Goal: Task Accomplishment & Management: Complete application form

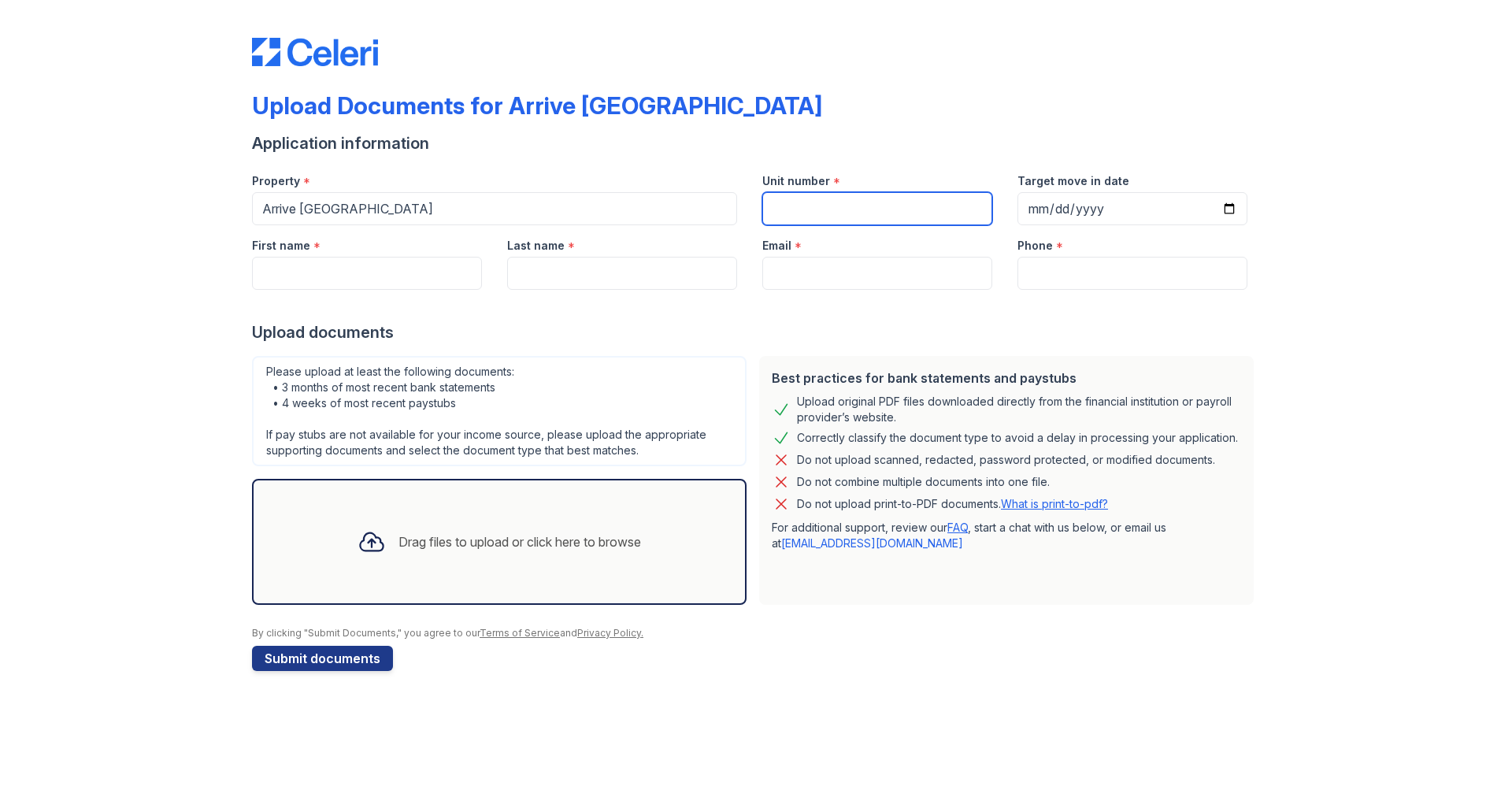
click at [806, 203] on input "Unit number" at bounding box center [878, 208] width 230 height 33
type input "N305"
type input "2025-08-29"
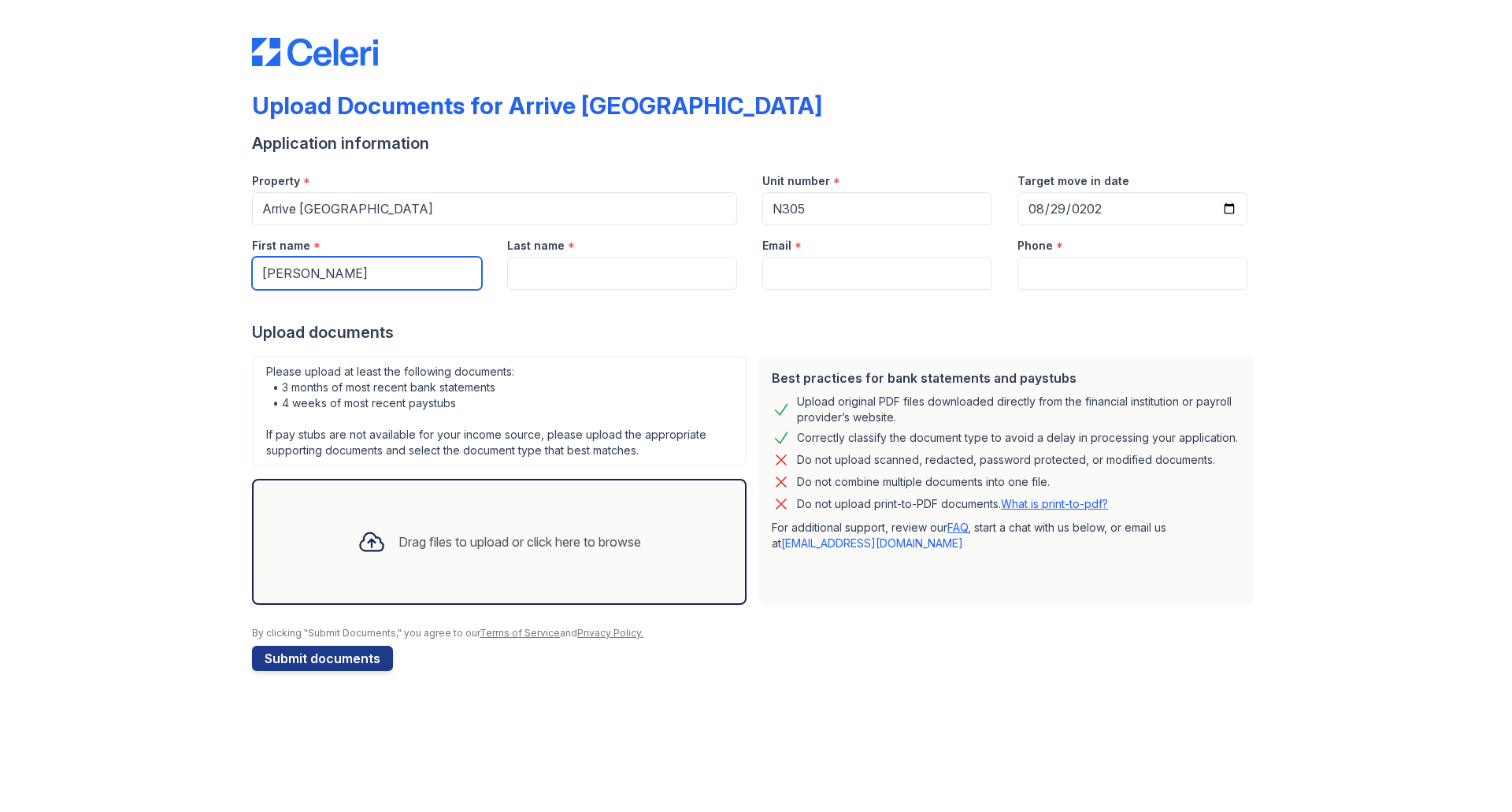
type input "[PERSON_NAME]"
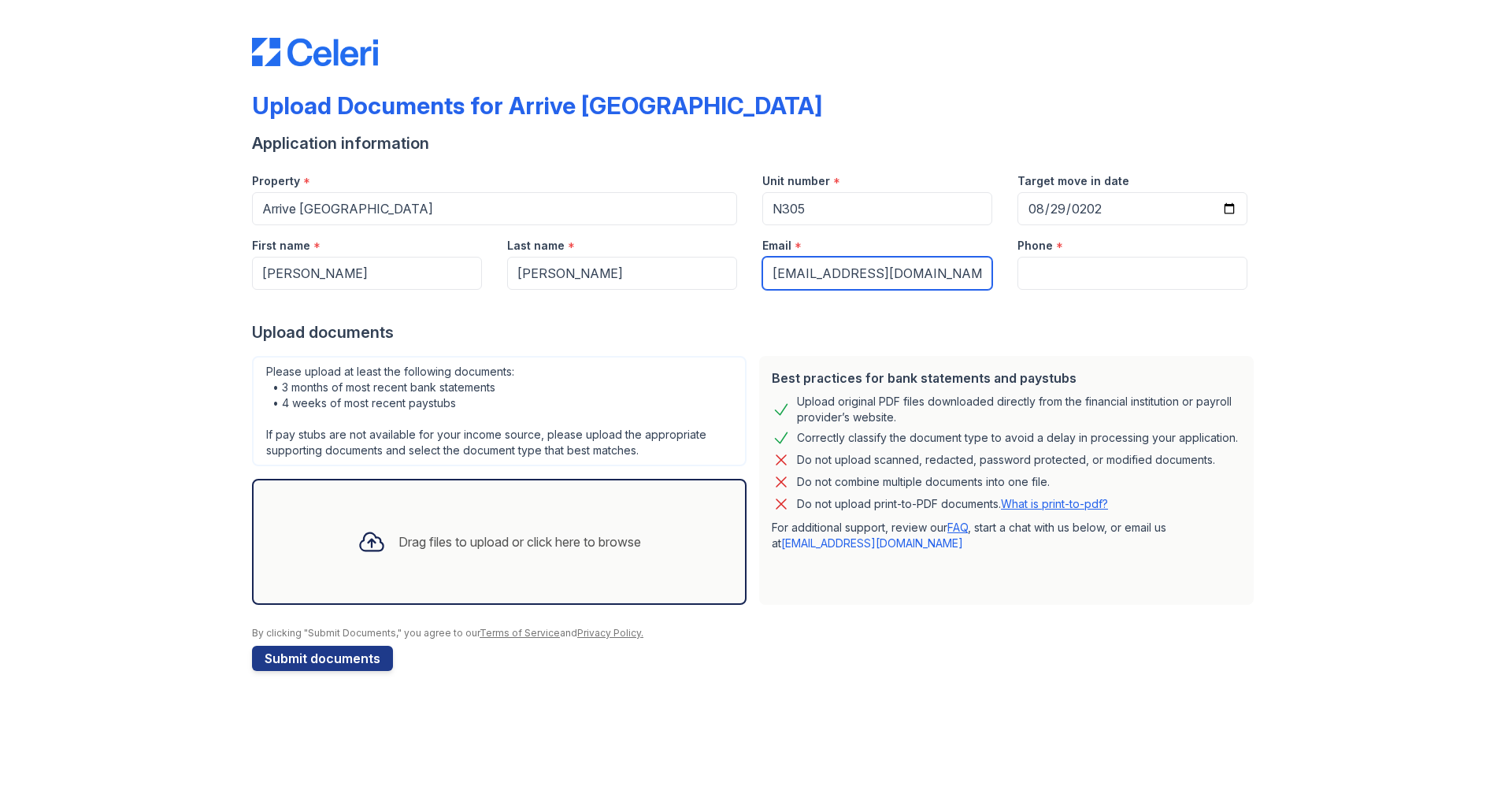
type input "[EMAIL_ADDRESS][DOMAIN_NAME]"
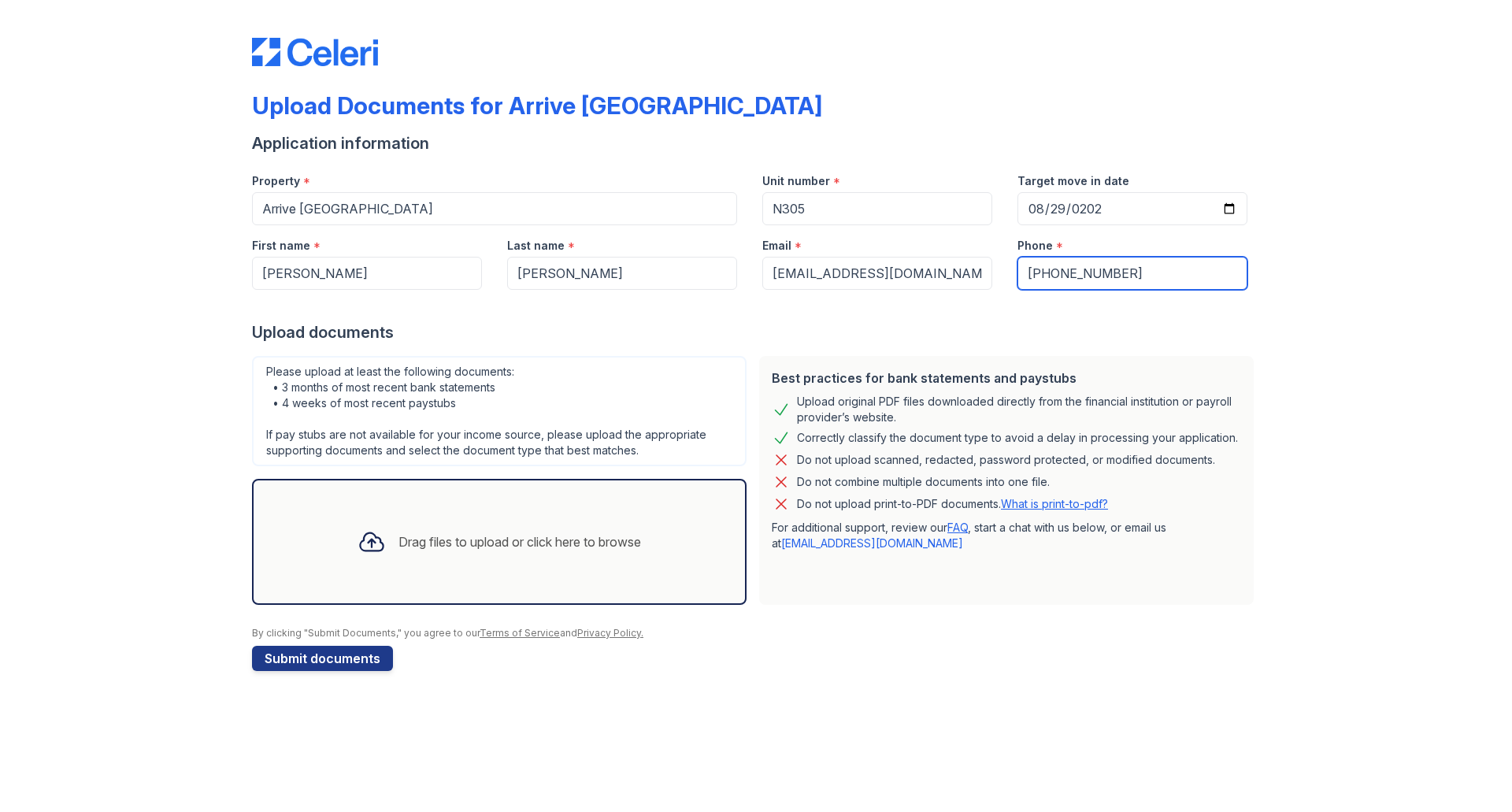
type input "[PHONE_NUMBER]"
click at [491, 542] on div "Drag files to upload or click here to browse" at bounding box center [520, 542] width 243 height 19
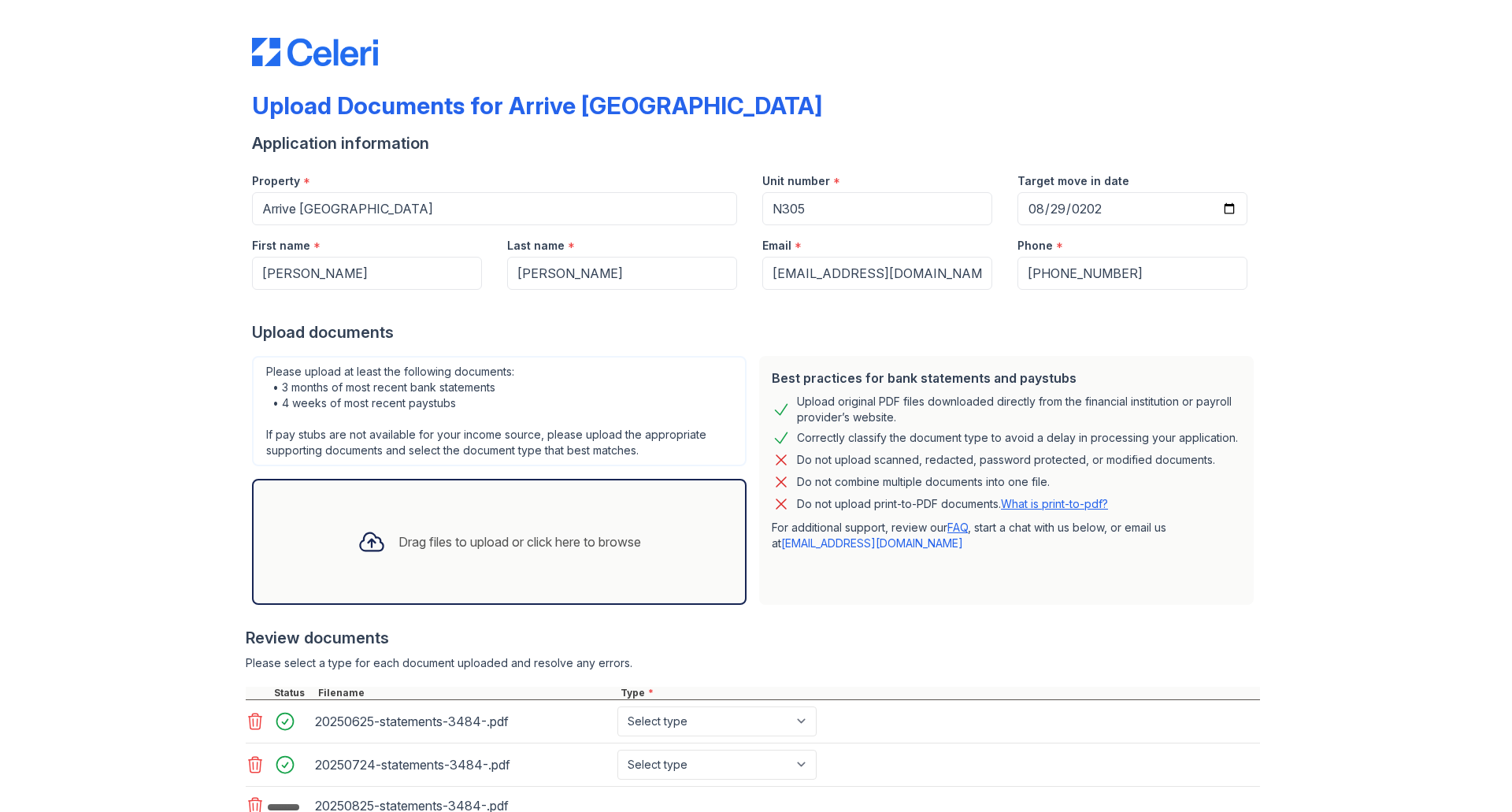
scroll to position [126, 0]
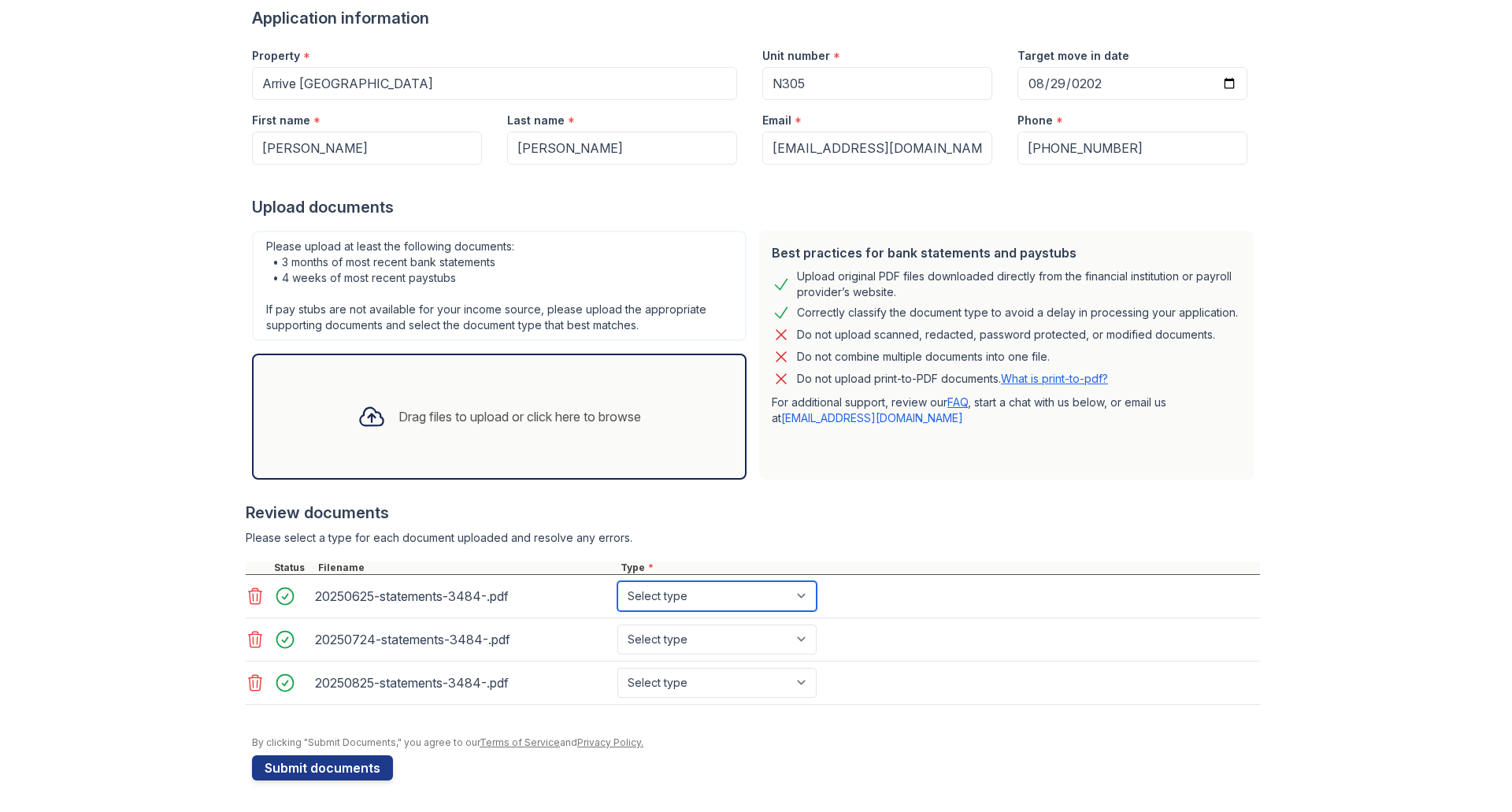
click at [646, 600] on select "Select type Paystub Bank Statement Offer Letter Tax Documents Benefit Award Let…" at bounding box center [717, 596] width 199 height 30
select select "bank_statement"
click at [618, 581] on select "Select type Paystub Bank Statement Offer Letter Tax Documents Benefit Award Let…" at bounding box center [717, 596] width 199 height 30
click at [647, 631] on select "Select type Paystub Bank Statement Offer Letter Tax Documents Benefit Award Let…" at bounding box center [717, 639] width 199 height 30
select select "bank_statement"
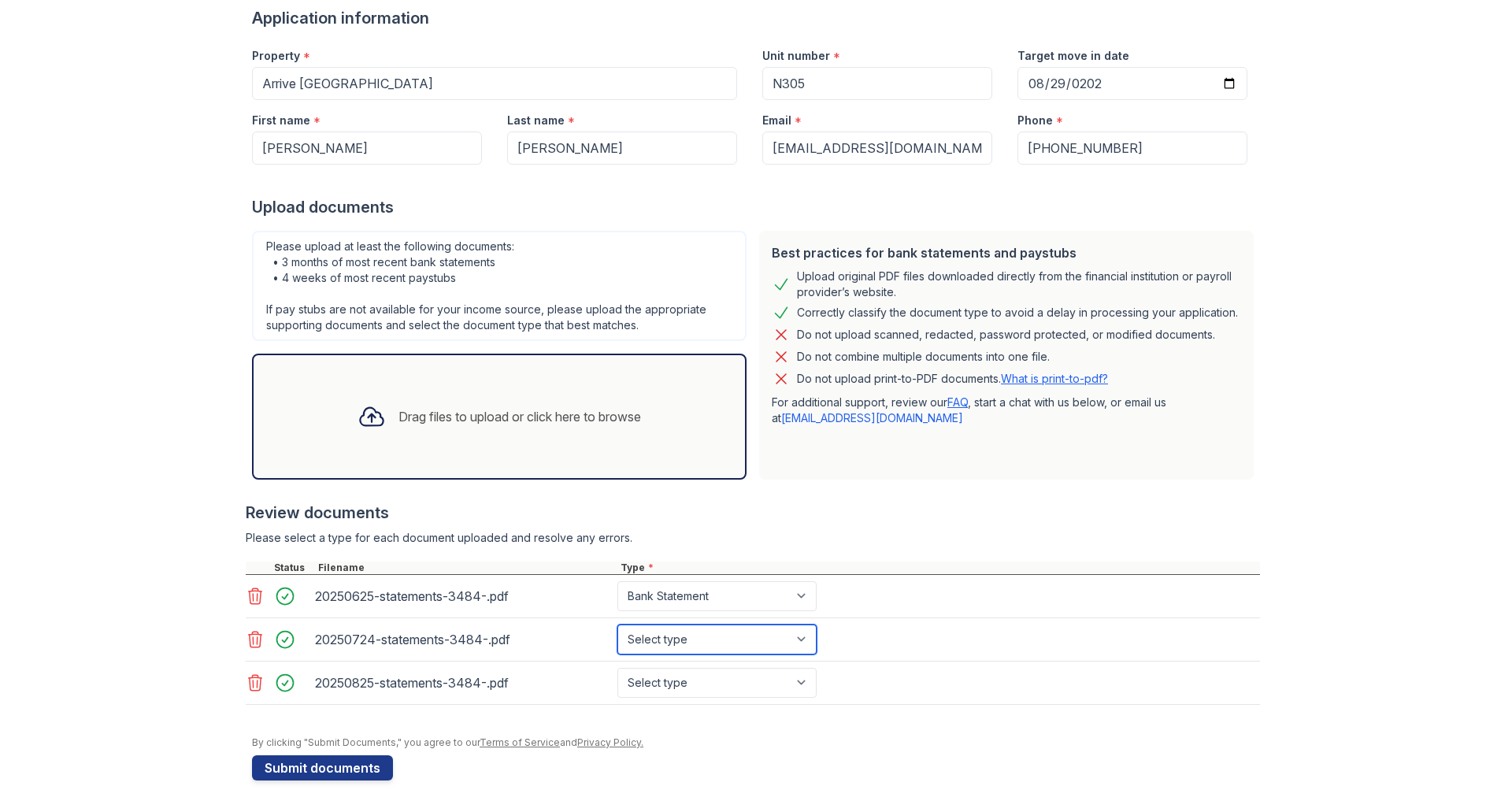
click at [618, 624] on select "Select type Paystub Bank Statement Offer Letter Tax Documents Benefit Award Let…" at bounding box center [717, 639] width 199 height 30
click at [628, 674] on select "Select type Paystub Bank Statement Offer Letter Tax Documents Benefit Award Let…" at bounding box center [717, 682] width 199 height 30
select select "bank_statement"
click at [618, 667] on select "Select type Paystub Bank Statement Offer Letter Tax Documents Benefit Award Let…" at bounding box center [717, 682] width 199 height 30
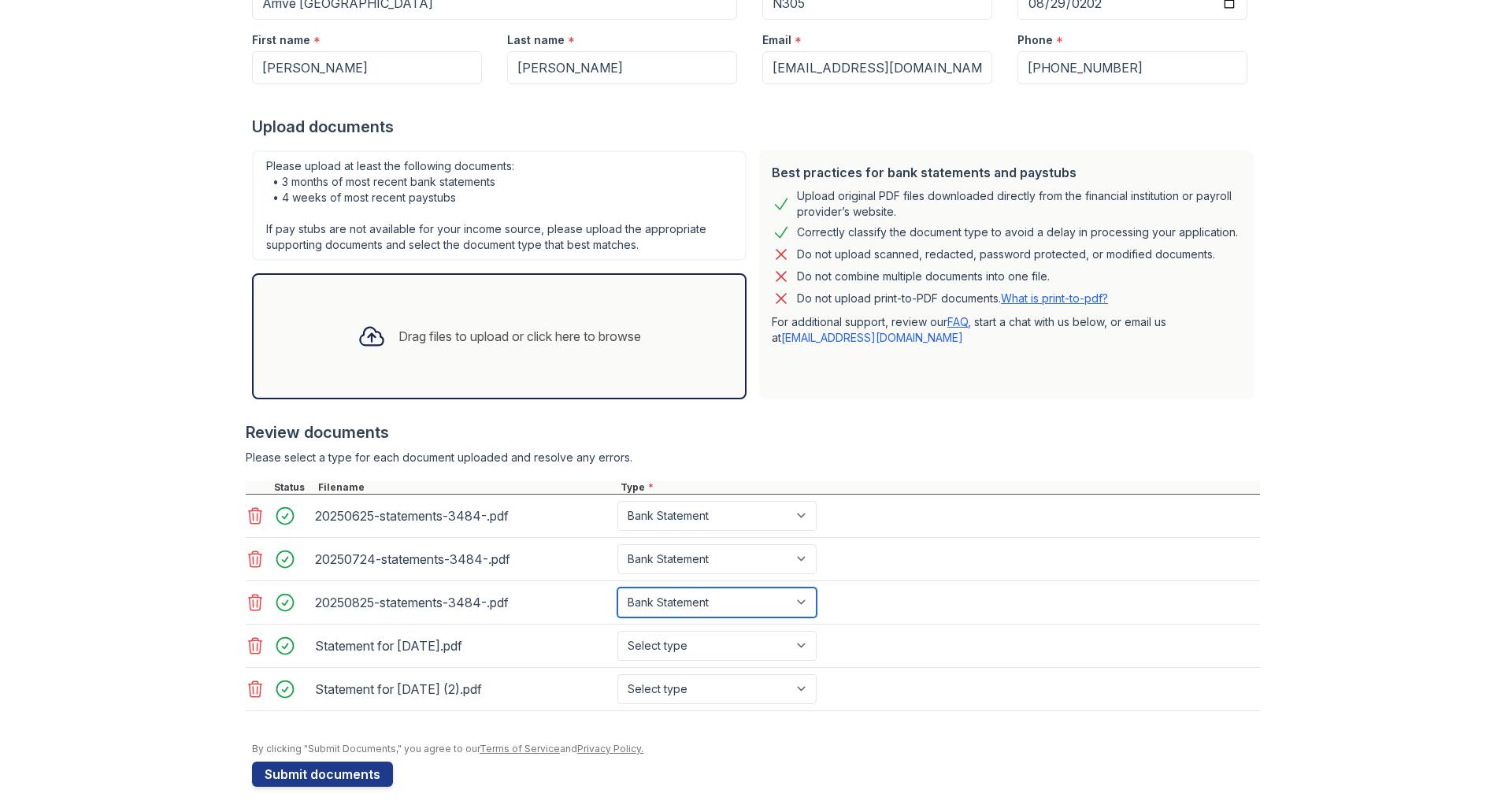
scroll to position [212, 0]
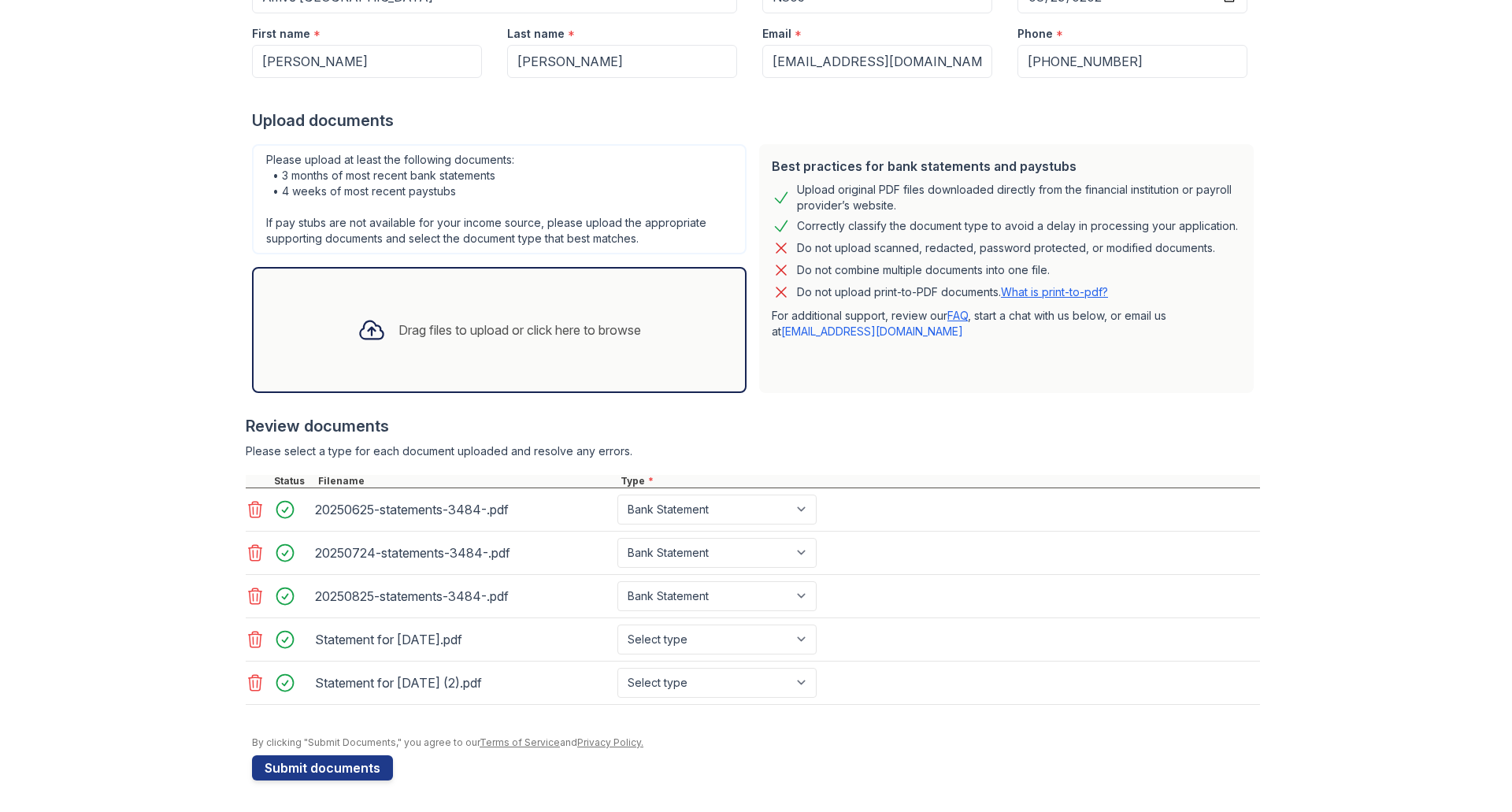
click at [246, 646] on icon at bounding box center [256, 639] width 19 height 19
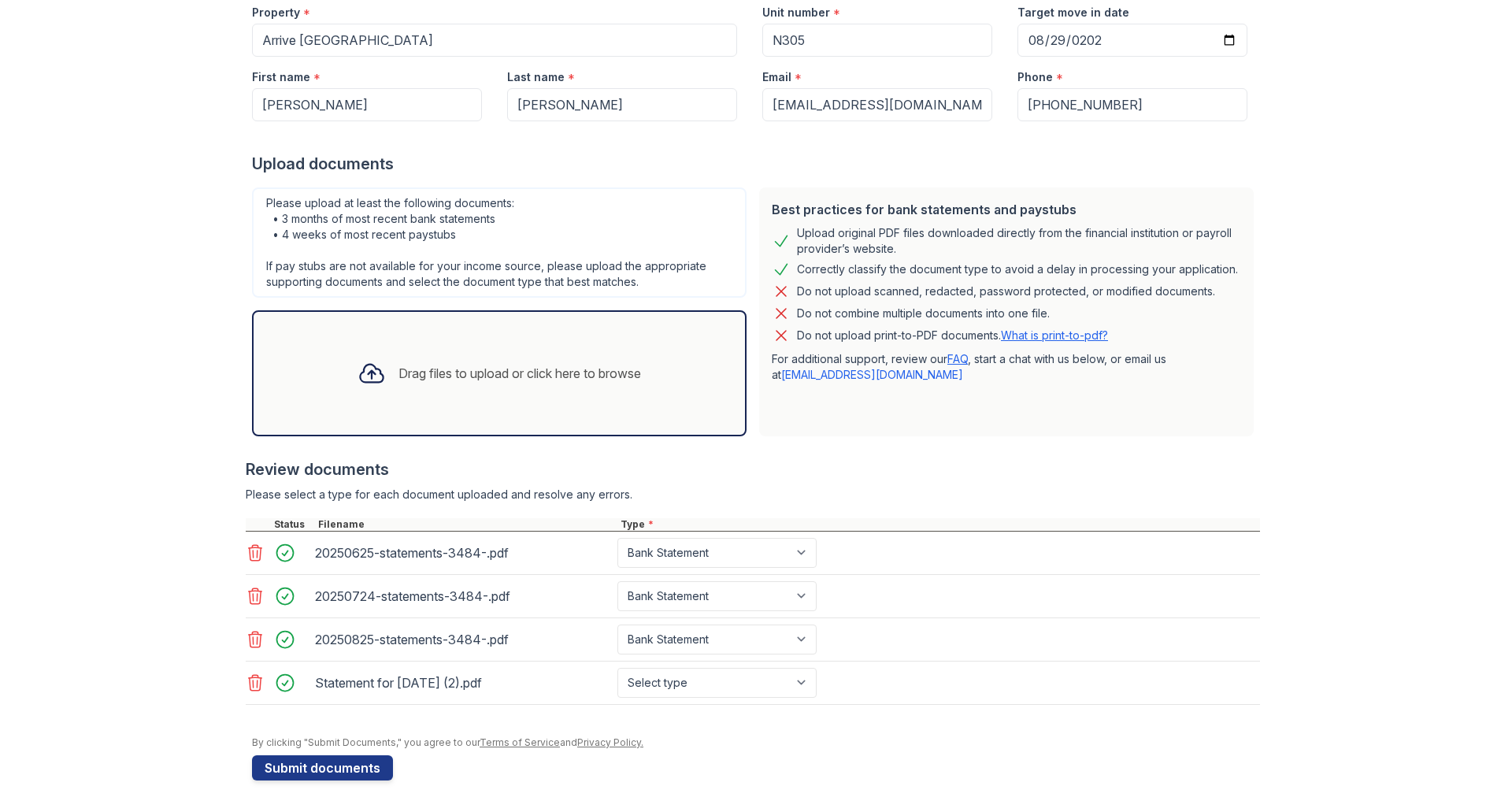
click at [246, 685] on icon at bounding box center [256, 683] width 19 height 19
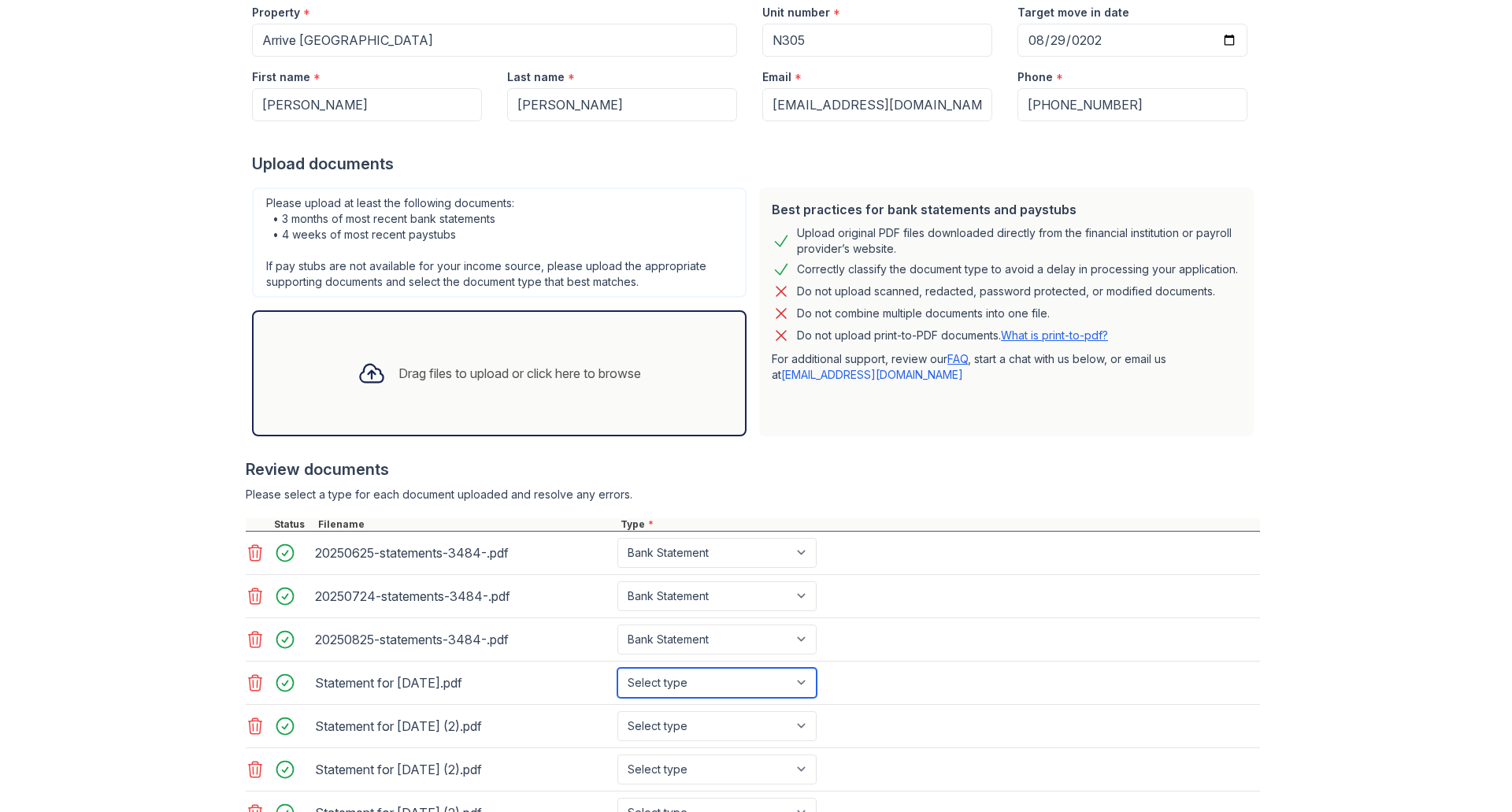
click at [667, 672] on select "Select type Paystub Bank Statement Offer Letter Tax Documents Benefit Award Let…" at bounding box center [717, 682] width 199 height 30
select select "paystub"
click at [618, 667] on select "Select type Paystub Bank Statement Offer Letter Tax Documents Benefit Award Let…" at bounding box center [717, 682] width 199 height 30
click at [634, 733] on select "Select type Paystub Bank Statement Offer Letter Tax Documents Benefit Award Let…" at bounding box center [717, 726] width 199 height 30
select select "paystub"
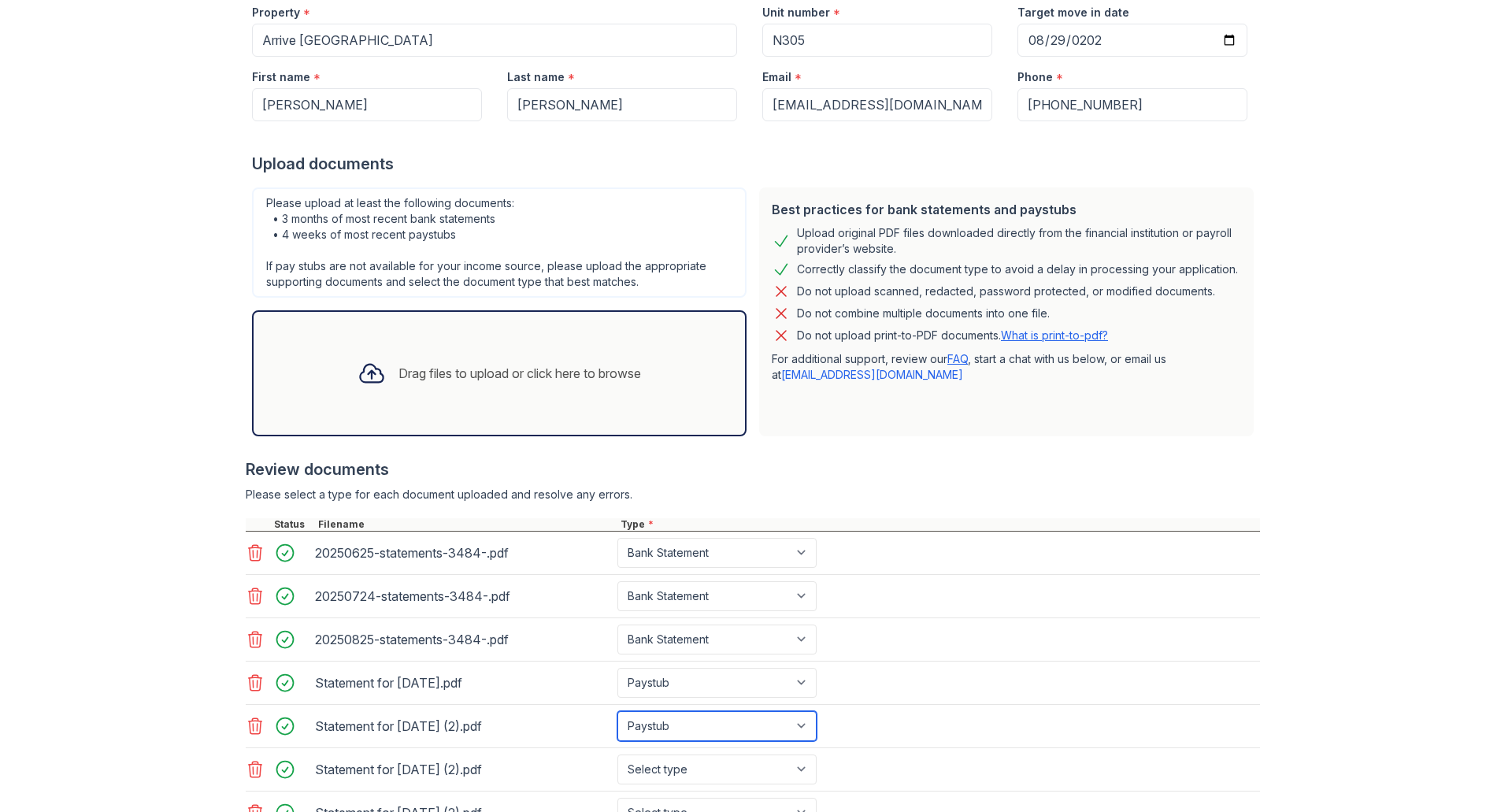
click at [618, 711] on select "Select type Paystub Bank Statement Offer Letter Tax Documents Benefit Award Let…" at bounding box center [717, 726] width 199 height 30
click at [642, 771] on select "Select type Paystub Bank Statement Offer Letter Tax Documents Benefit Award Let…" at bounding box center [717, 769] width 199 height 30
select select "paystub"
click at [618, 754] on select "Select type Paystub Bank Statement Offer Letter Tax Documents Benefit Award Let…" at bounding box center [717, 769] width 199 height 30
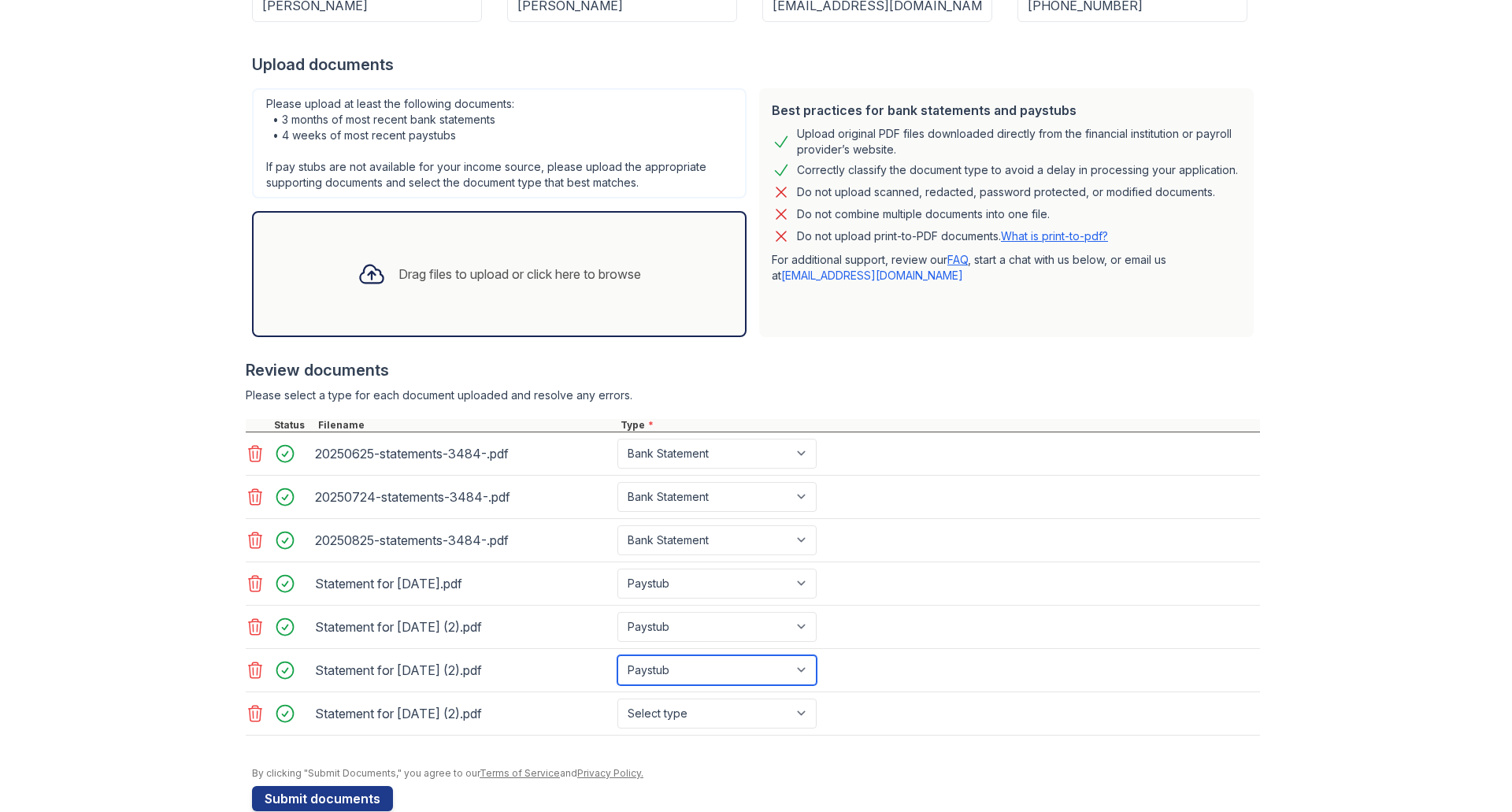
scroll to position [298, 0]
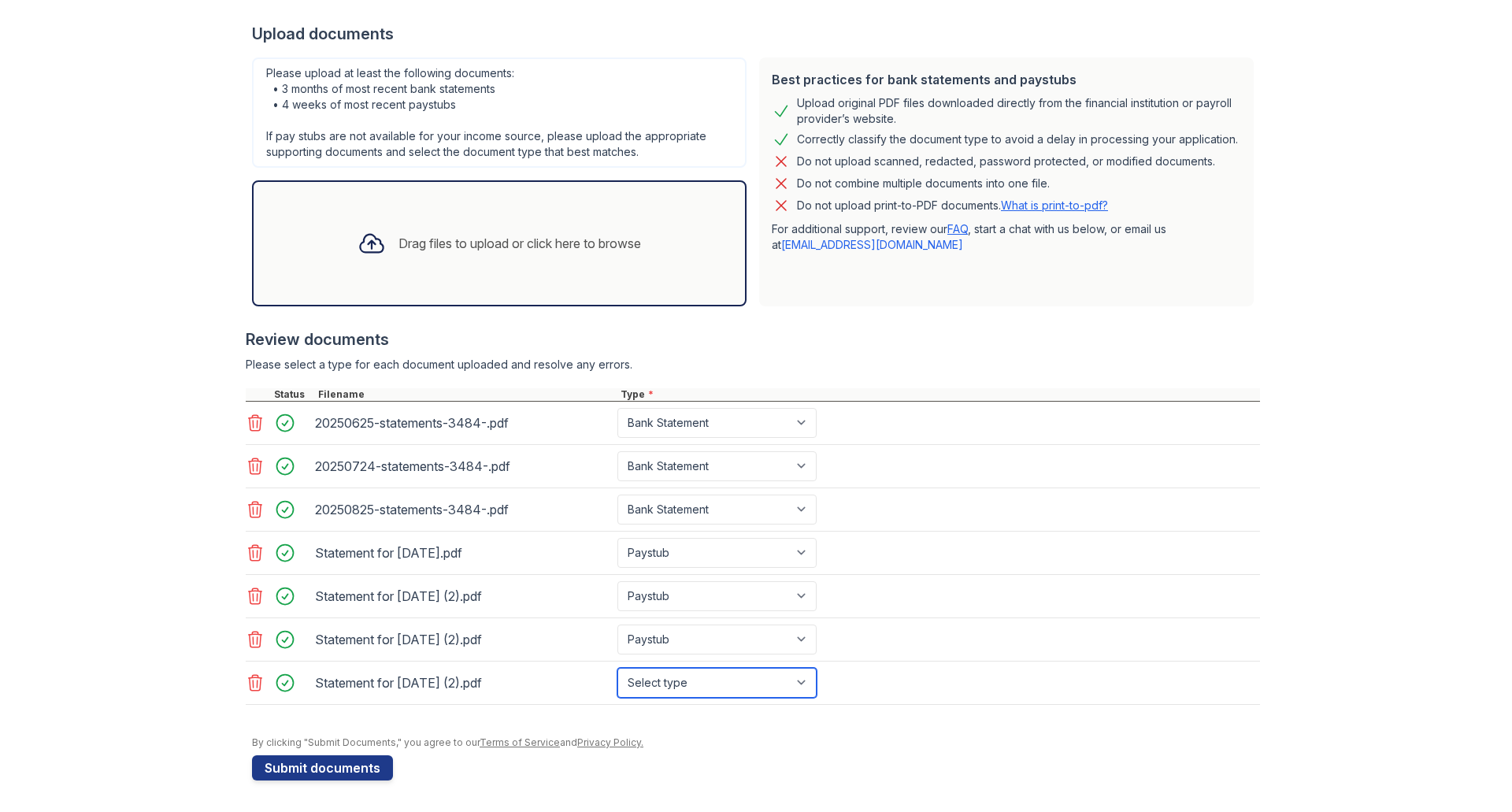
click at [666, 684] on select "Select type Paystub Bank Statement Offer Letter Tax Documents Benefit Award Let…" at bounding box center [717, 682] width 199 height 30
select select "paystub"
click at [618, 667] on select "Select type Paystub Bank Statement Offer Letter Tax Documents Benefit Award Let…" at bounding box center [717, 682] width 199 height 30
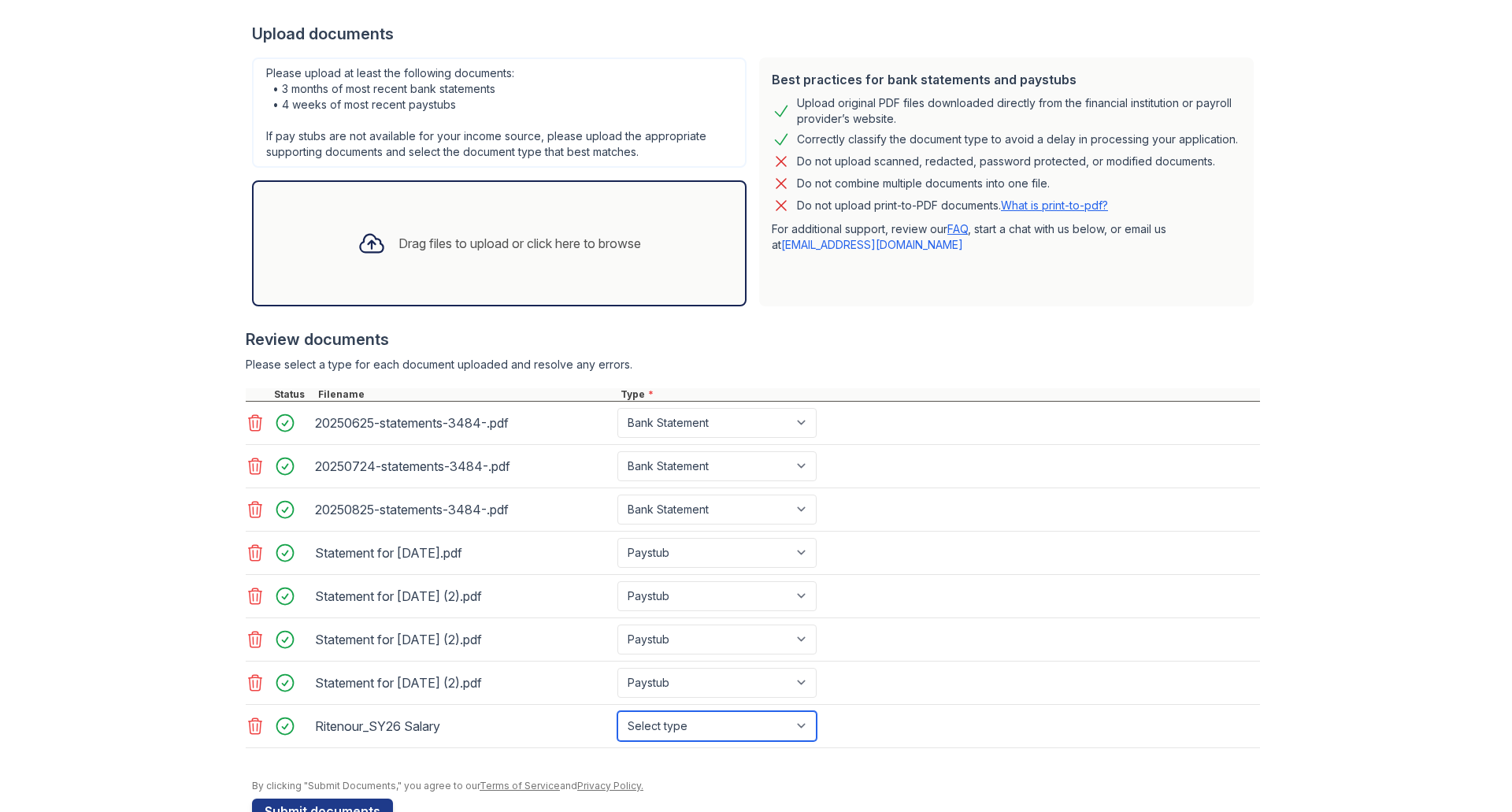
click at [694, 733] on select "Select type Paystub Bank Statement Offer Letter Tax Documents Benefit Award Let…" at bounding box center [717, 726] width 199 height 30
select select "paystub"
click at [618, 711] on select "Select type Paystub Bank Statement Offer Letter Tax Documents Benefit Award Let…" at bounding box center [717, 726] width 199 height 30
click at [708, 732] on select "Select type Paystub Bank Statement Offer Letter Tax Documents Benefit Award Let…" at bounding box center [717, 726] width 199 height 30
click at [618, 711] on select "Select type Paystub Bank Statement Offer Letter Tax Documents Benefit Award Let…" at bounding box center [717, 726] width 199 height 30
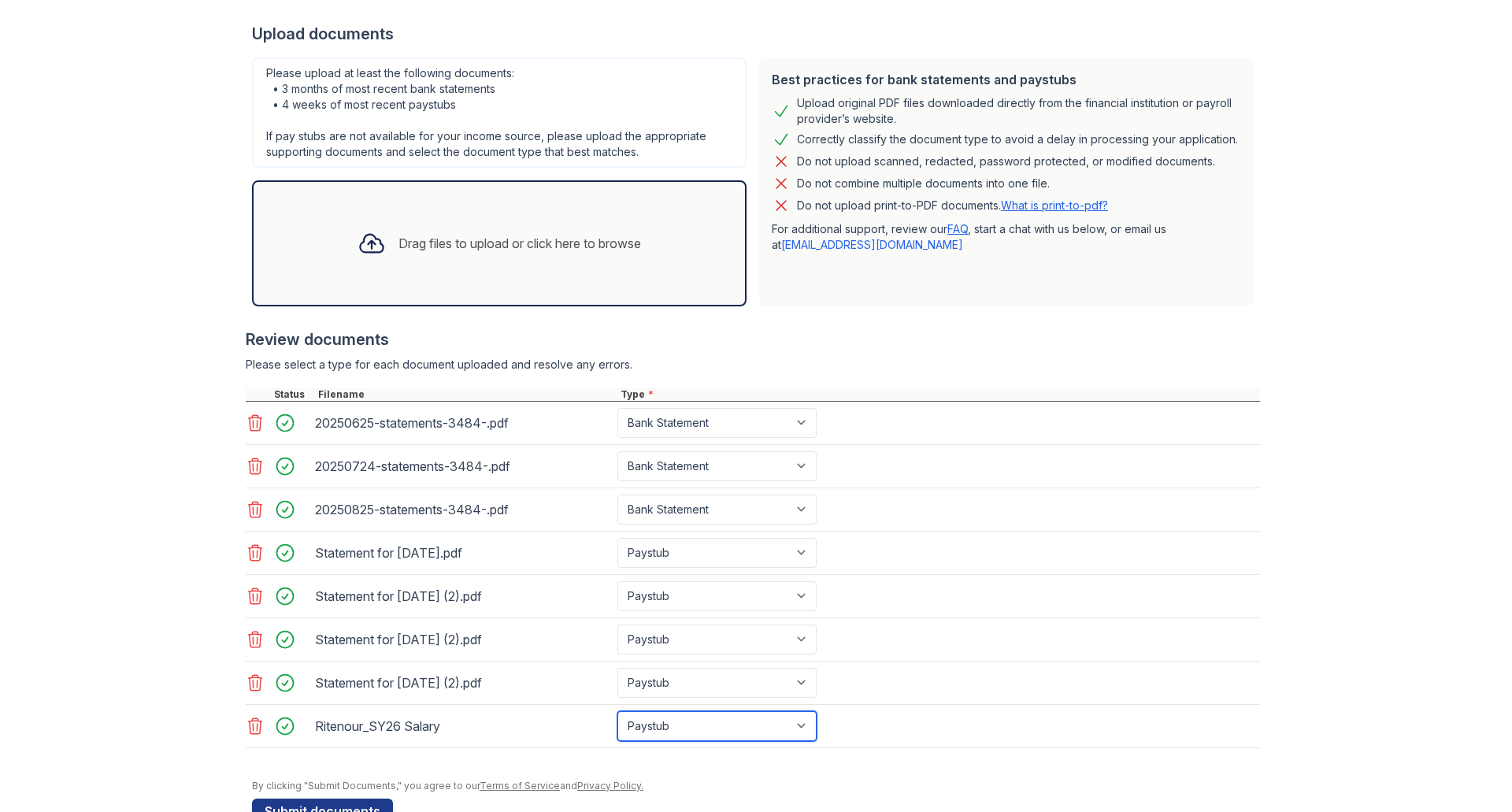
scroll to position [342, 0]
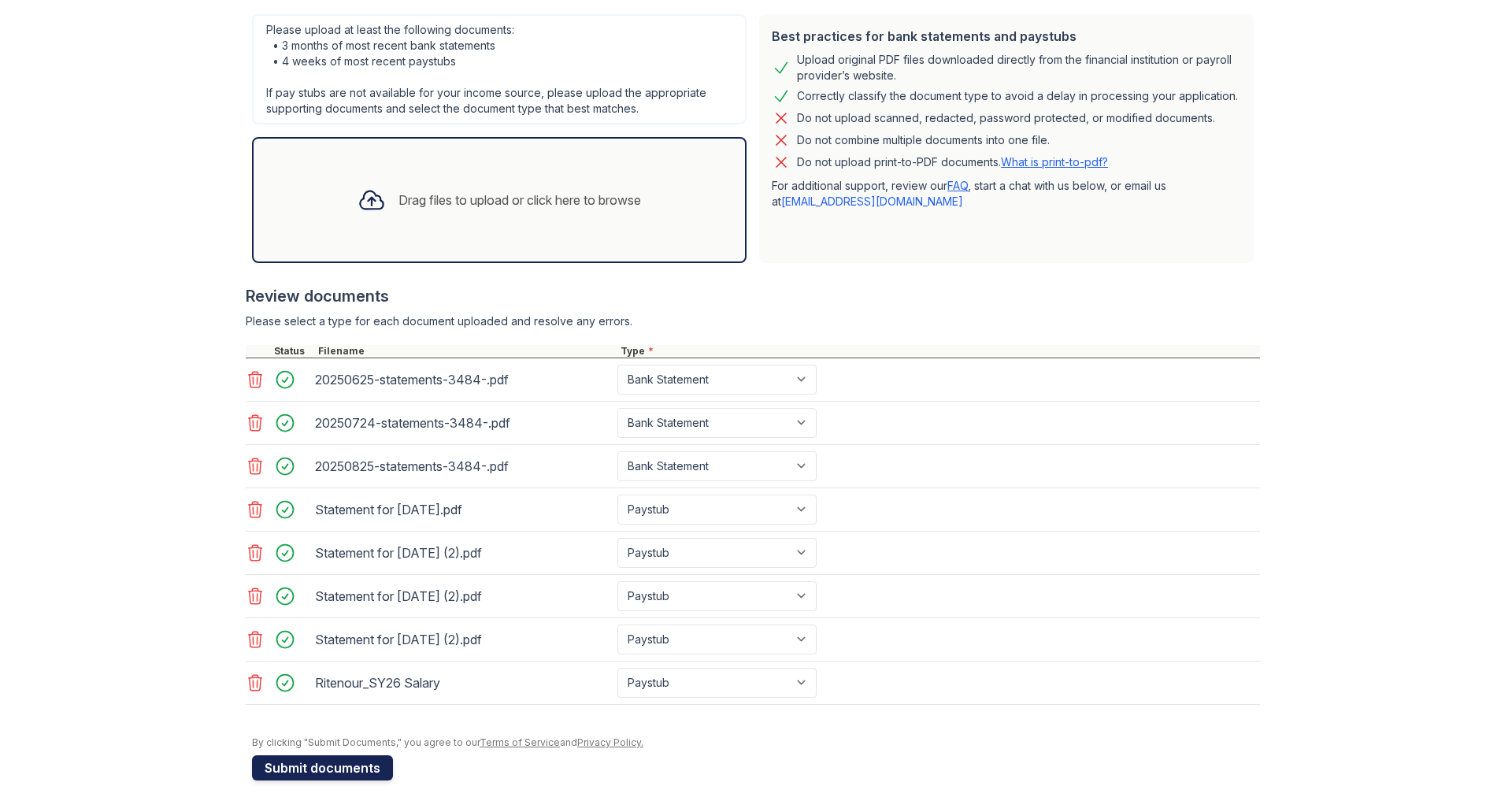
click at [363, 771] on button "Submit documents" at bounding box center [323, 768] width 141 height 25
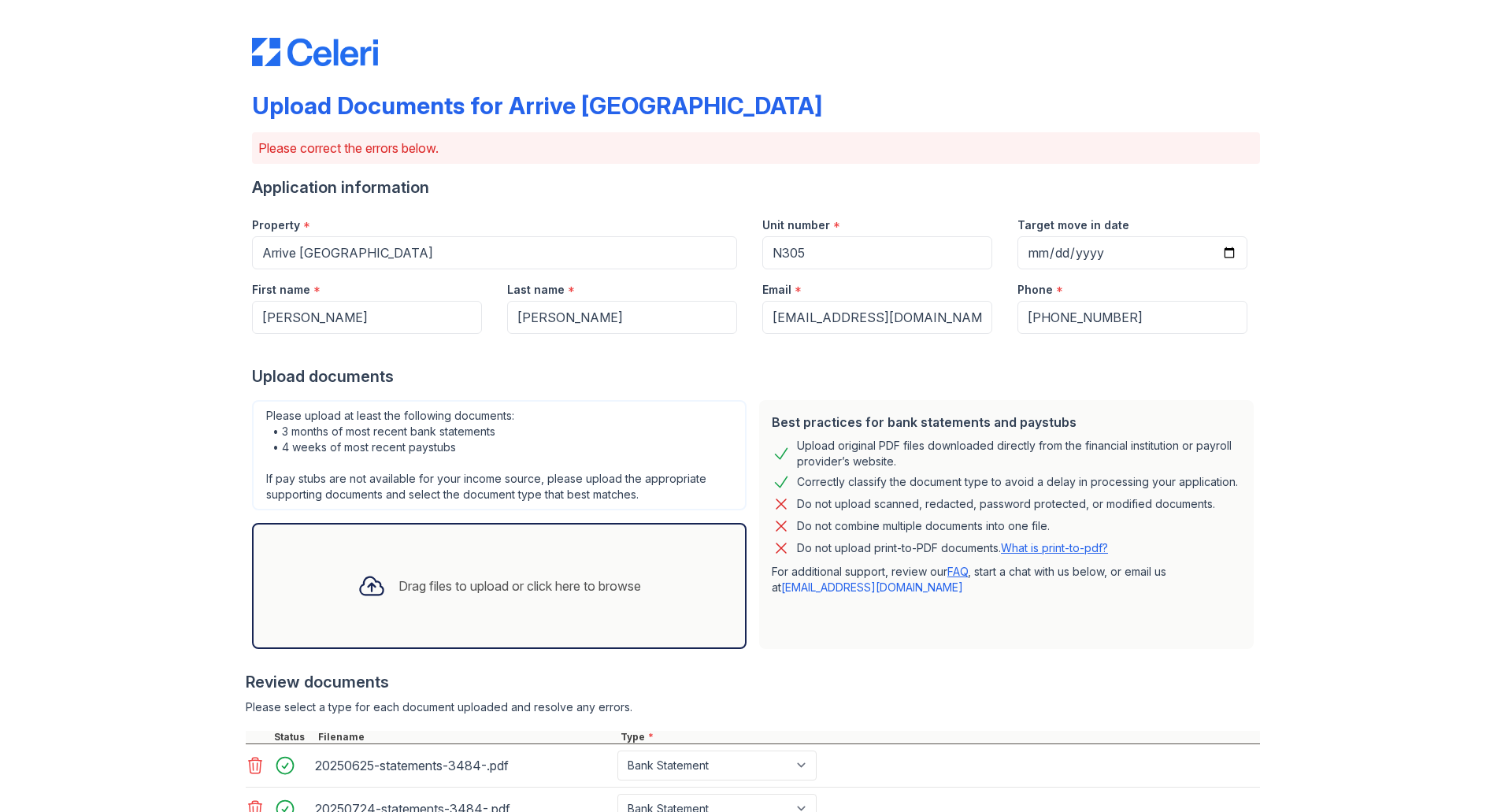
scroll to position [386, 0]
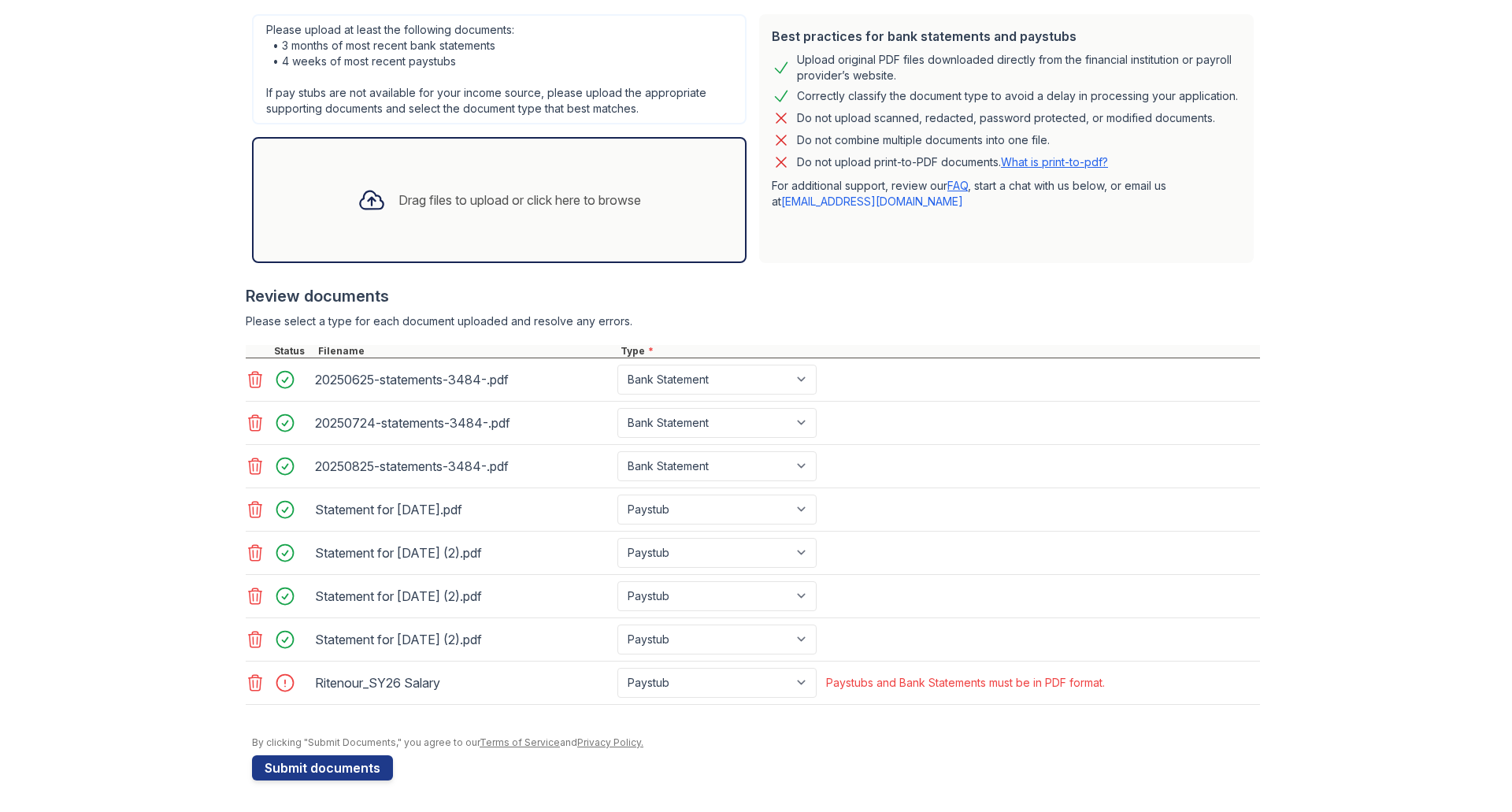
click at [246, 676] on icon at bounding box center [256, 683] width 19 height 19
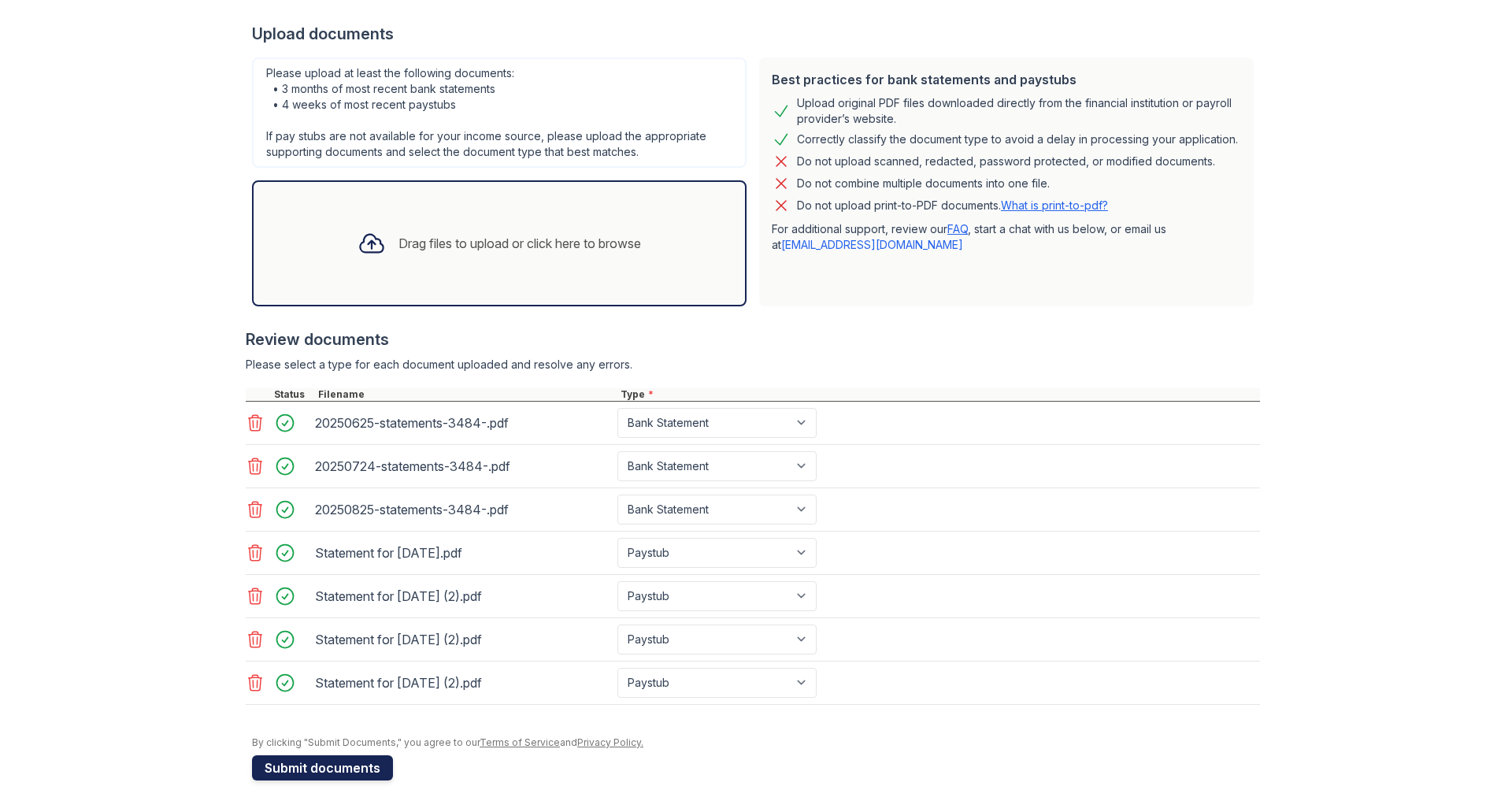
click at [342, 765] on button "Submit documents" at bounding box center [323, 768] width 141 height 25
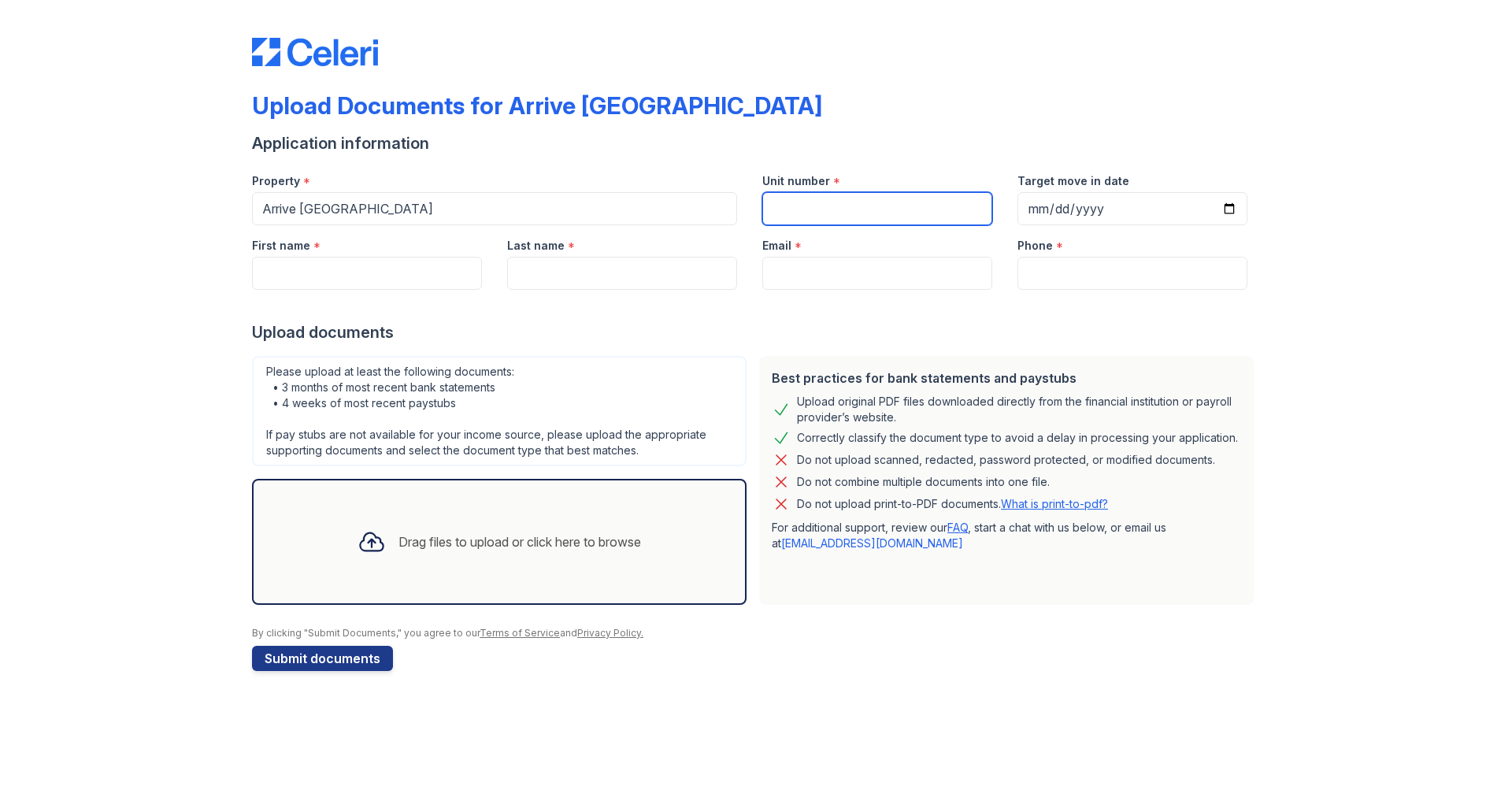
click at [795, 211] on input "Unit number" at bounding box center [878, 208] width 230 height 33
type input "N305"
click at [1037, 213] on input "Target move in date" at bounding box center [1132, 208] width 230 height 33
click at [1058, 212] on input "Target move in date" at bounding box center [1132, 208] width 230 height 33
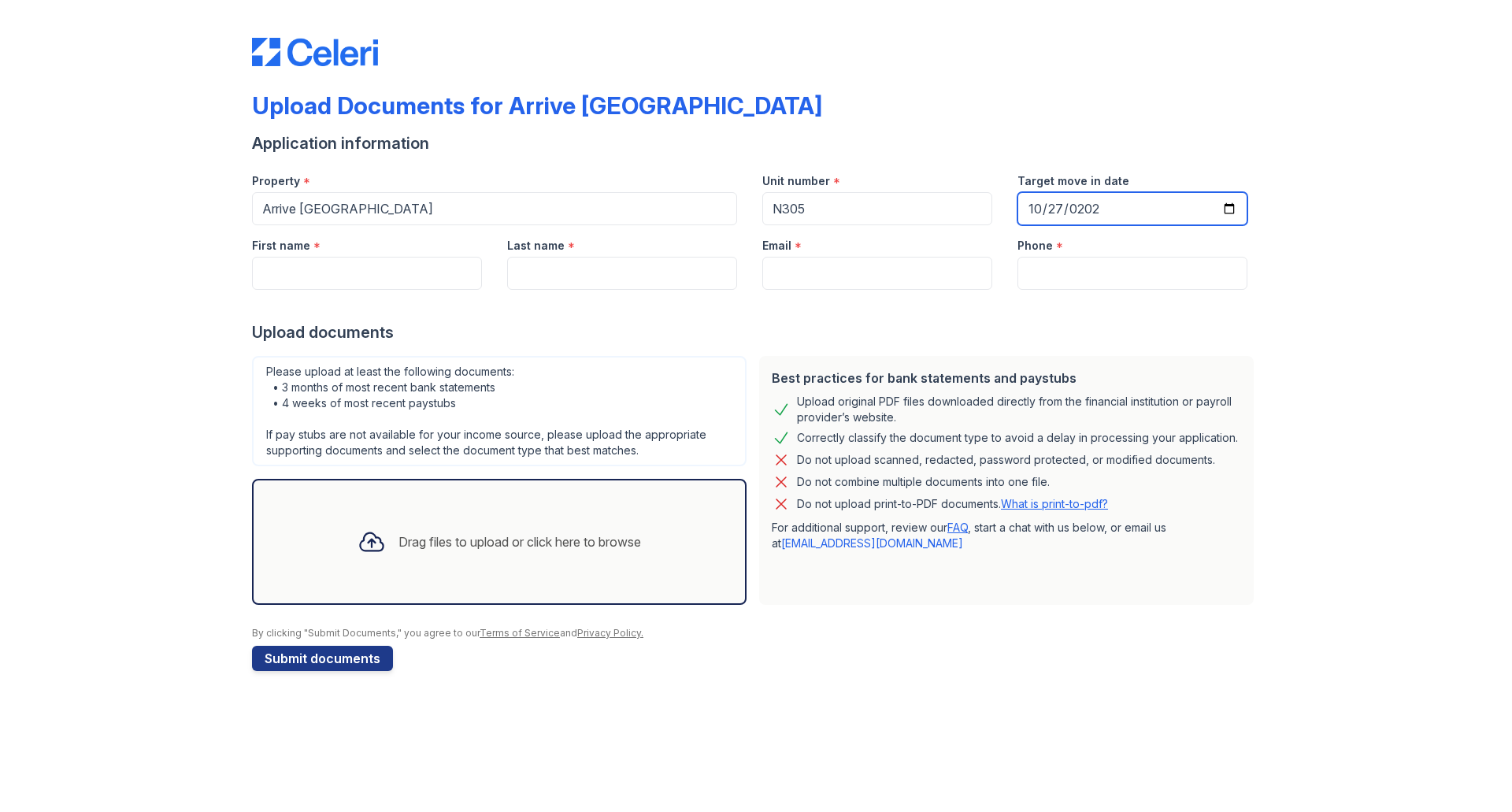
type input "[DATE]"
click at [463, 266] on input "First name" at bounding box center [367, 273] width 230 height 33
type input "[PERSON_NAME]"
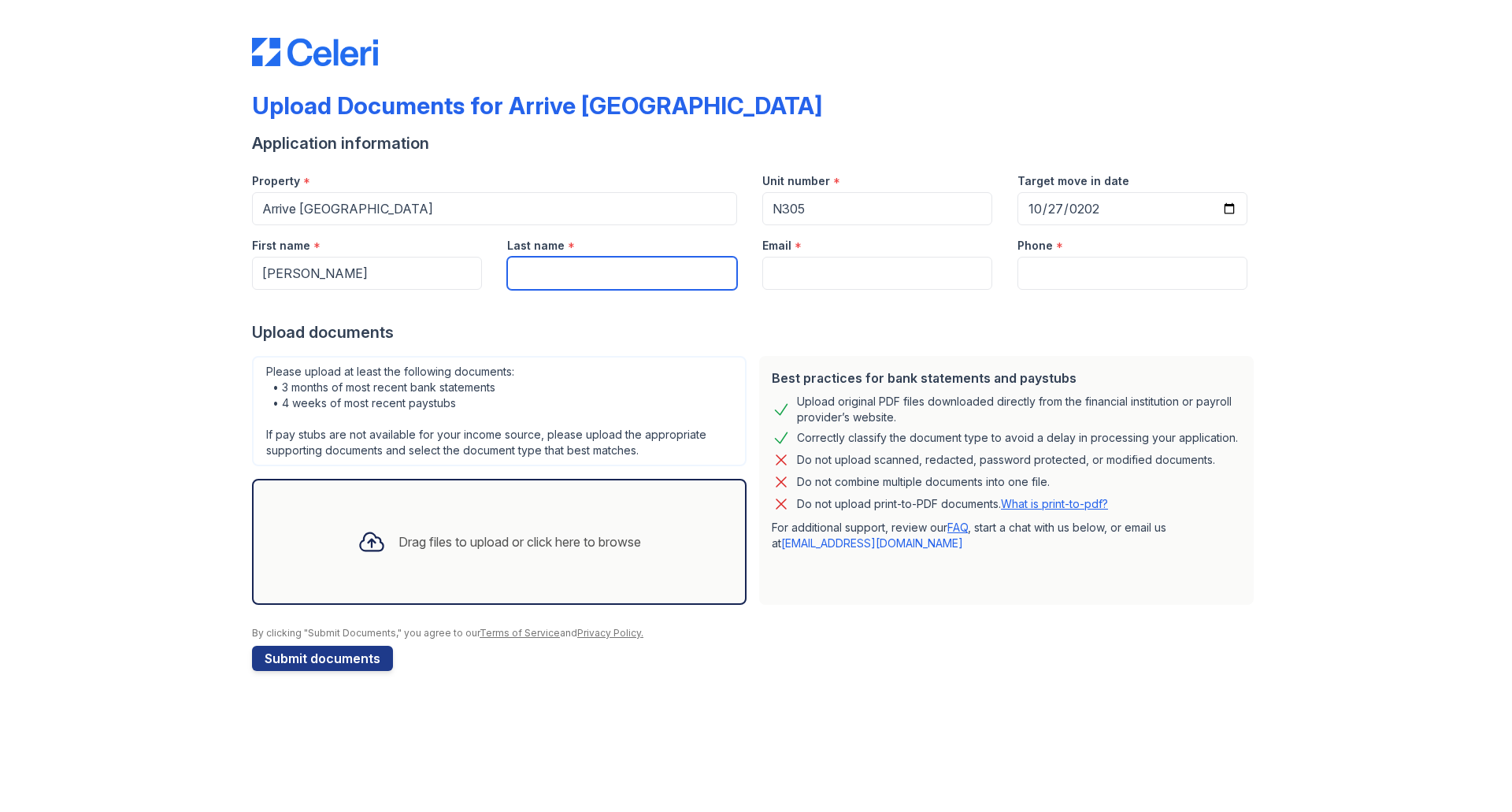
click at [551, 271] on input "Last name" at bounding box center [622, 273] width 230 height 33
type input "[PERSON_NAME]"
click at [781, 278] on input "Email" at bounding box center [878, 273] width 230 height 33
type input "[EMAIL_ADDRESS][DOMAIN_NAME]"
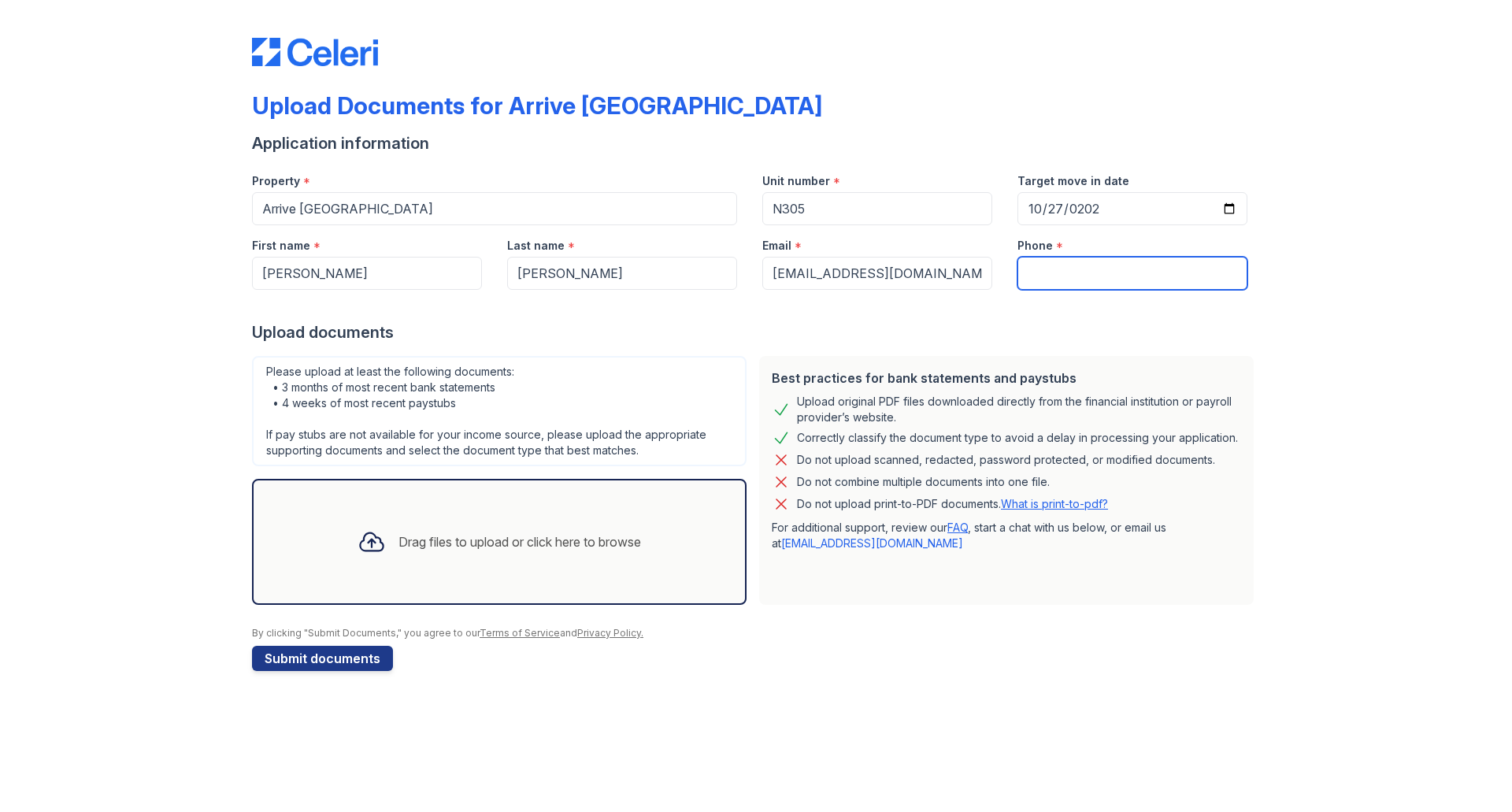
click at [1037, 271] on input "Phone" at bounding box center [1132, 273] width 230 height 33
type input "[PHONE_NUMBER]"
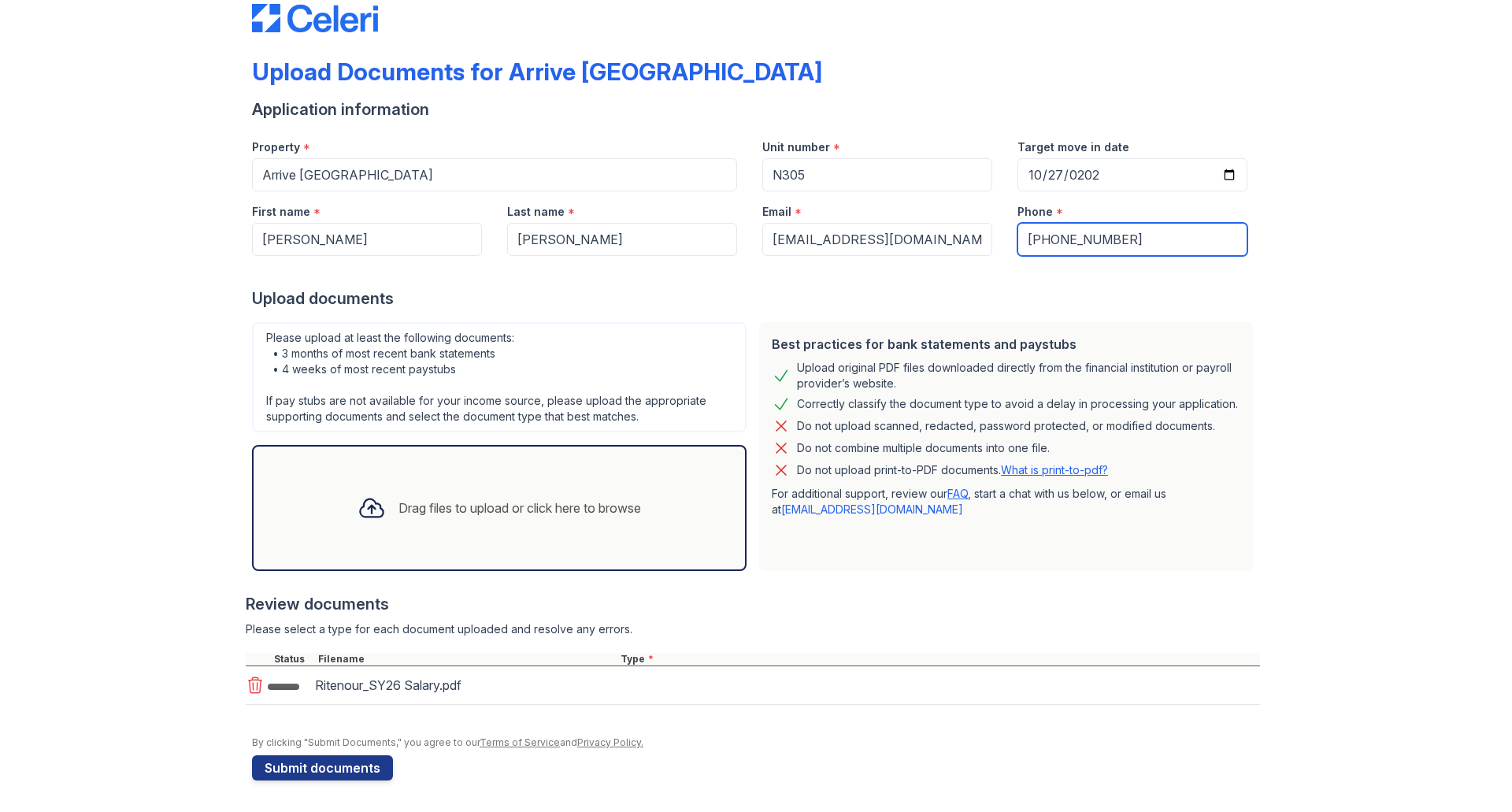
scroll to position [37, 0]
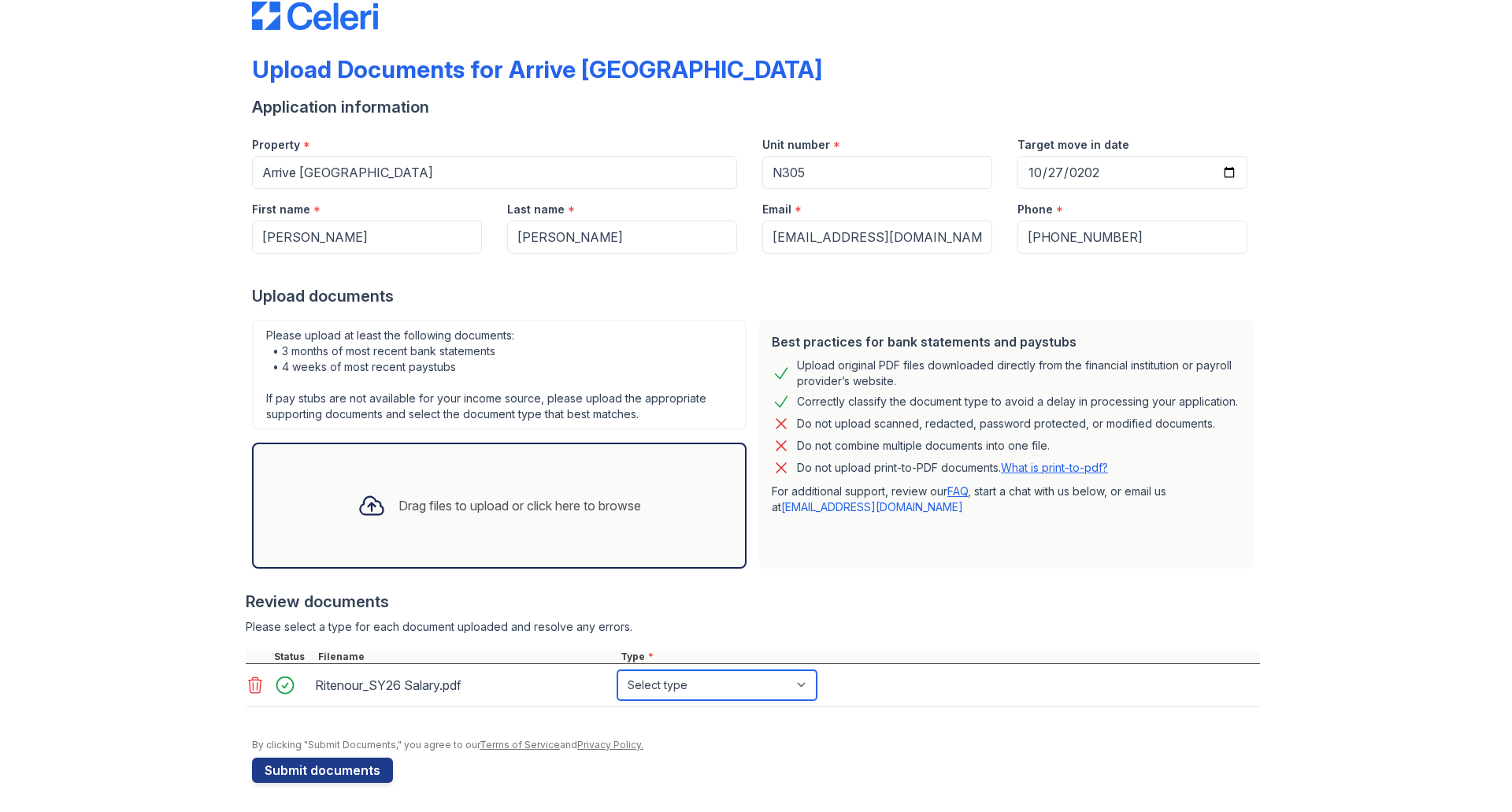
click at [676, 686] on select "Select type Paystub Bank Statement Offer Letter Tax Documents Benefit Award Let…" at bounding box center [717, 685] width 199 height 30
select select "paystub"
click at [618, 670] on select "Select type Paystub Bank Statement Offer Letter Tax Documents Benefit Award Let…" at bounding box center [717, 685] width 199 height 30
click at [329, 763] on button "Submit documents" at bounding box center [323, 769] width 141 height 25
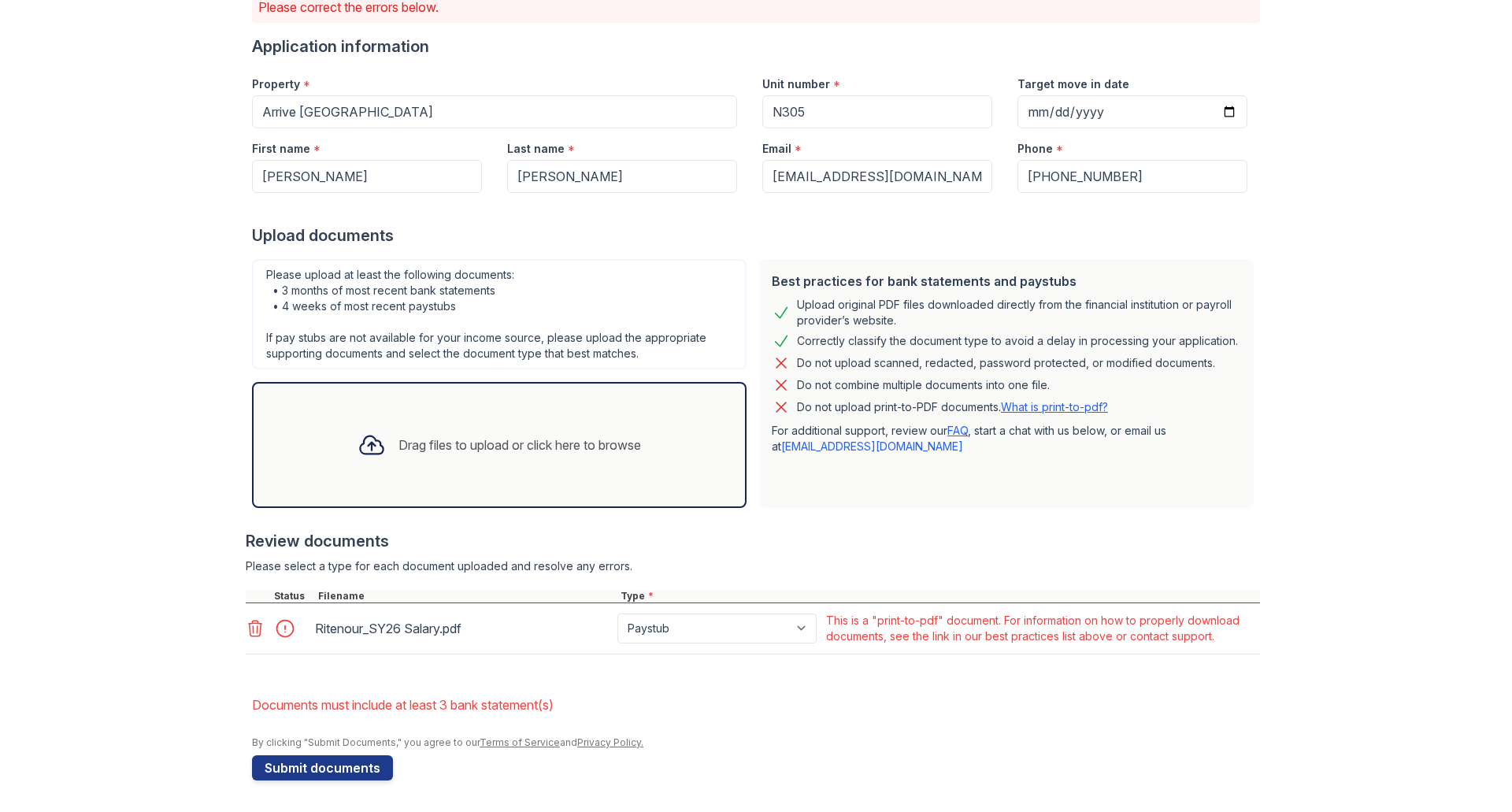
scroll to position [0, 0]
